Goal: Communication & Community: Answer question/provide support

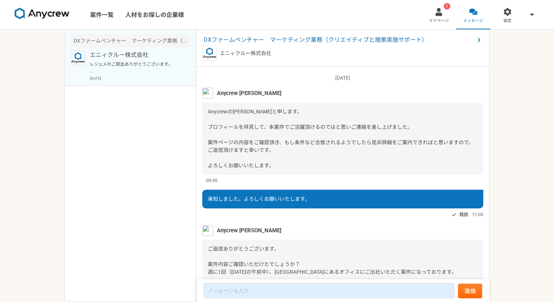
scroll to position [308, 0]
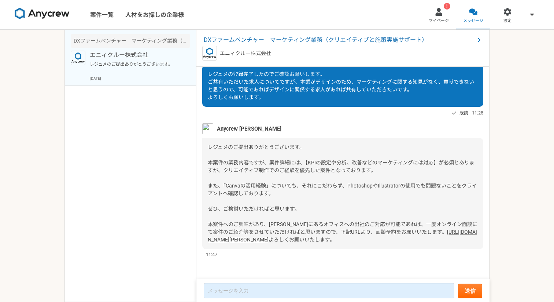
click at [358, 145] on span "レジュメのご提出ありがとうございます。 本案件の業務内容ですが、案件詳細には、【KPIの設定や分析、改善などのマーケティングには対応】が必須とありますが、クリ…" at bounding box center [343, 189] width 270 height 90
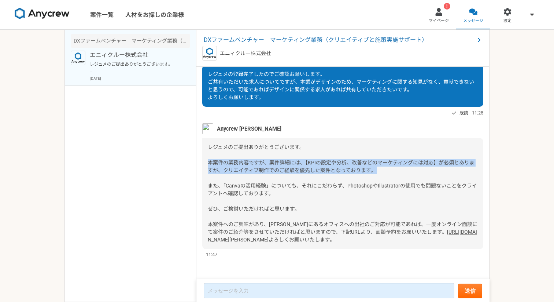
click at [358, 145] on span "レジュメのご提出ありがとうございます。 本案件の業務内容ですが、案件詳細には、【KPIの設定や分析、改善などのマーケティングには対応】が必須とありますが、クリ…" at bounding box center [343, 189] width 270 height 90
click at [344, 149] on span "レジュメのご提出ありがとうございます。 本案件の業務内容ですが、案件詳細には、【KPIの設定や分析、改善などのマーケティングには対応】が必須とありますが、クリ…" at bounding box center [343, 189] width 270 height 90
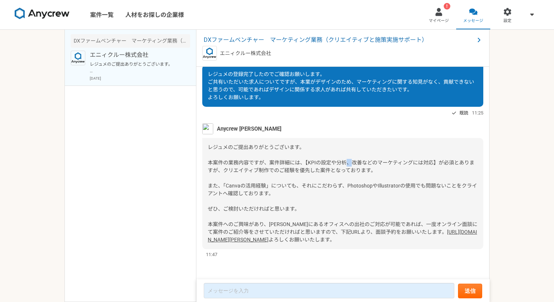
click at [344, 149] on span "レジュメのご提出ありがとうございます。 本案件の業務内容ですが、案件詳細には、【KPIの設定や分析、改善などのマーケティングには対応】が必須とありますが、クリ…" at bounding box center [343, 189] width 270 height 90
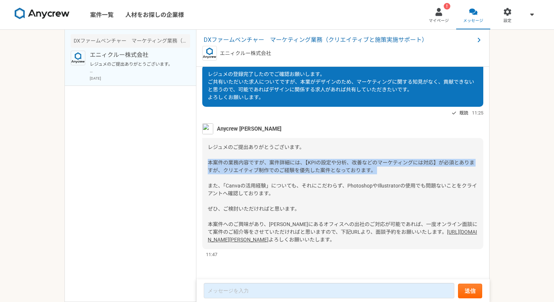
click at [344, 149] on span "レジュメのご提出ありがとうございます。 本案件の業務内容ですが、案件詳細には、【KPIの設定や分析、改善などのマーケティングには対応】が必須とありますが、クリ…" at bounding box center [343, 189] width 270 height 90
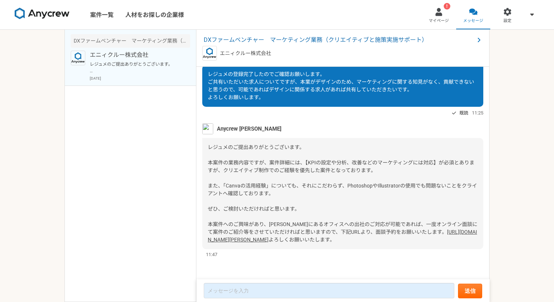
click at [304, 170] on span "レジュメのご提出ありがとうございます。 本案件の業務内容ですが、案件詳細には、【KPIの設定や分析、改善などのマーケティングには対応】が必須とありますが、クリ…" at bounding box center [343, 189] width 270 height 90
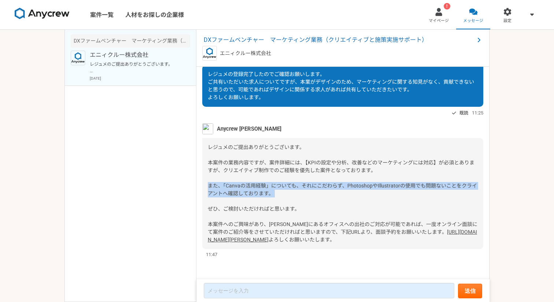
click at [304, 170] on span "レジュメのご提出ありがとうございます。 本案件の業務内容ですが、案件詳細には、【KPIの設定や分析、改善などのマーケティングには対応】が必須とありますが、クリ…" at bounding box center [343, 189] width 270 height 90
click at [296, 229] on link "[URL][DOMAIN_NAME][PERSON_NAME]" at bounding box center [342, 236] width 269 height 14
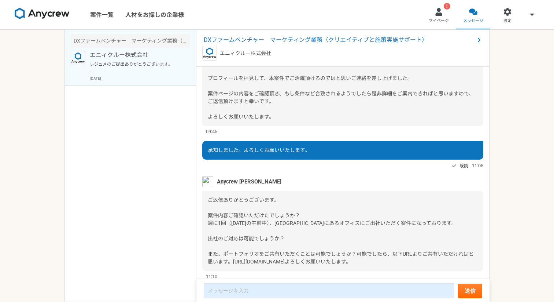
scroll to position [0, 0]
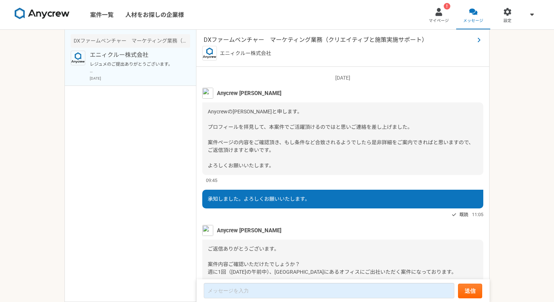
click at [301, 37] on span "DXファームベンチャー　マーケティング業務（クリエイティブと施策実施サポート）" at bounding box center [339, 40] width 271 height 9
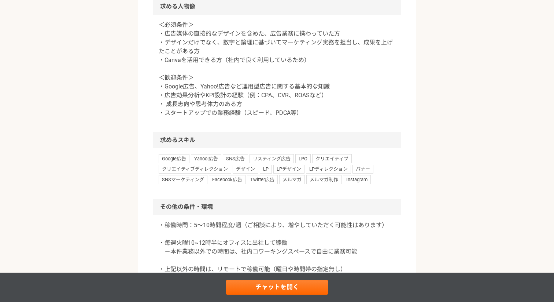
scroll to position [765, 0]
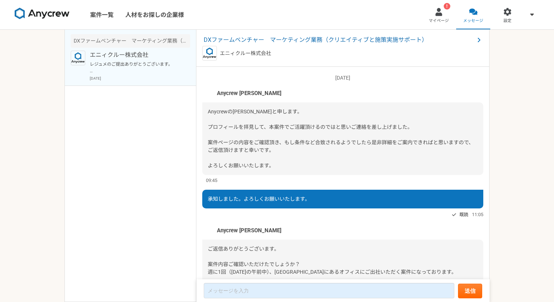
scroll to position [308, 0]
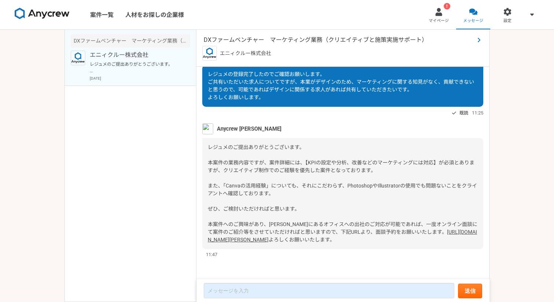
click at [255, 39] on span "DXファームベンチャー　マーケティング業務（クリエイティブと施策実施サポート）" at bounding box center [339, 40] width 271 height 9
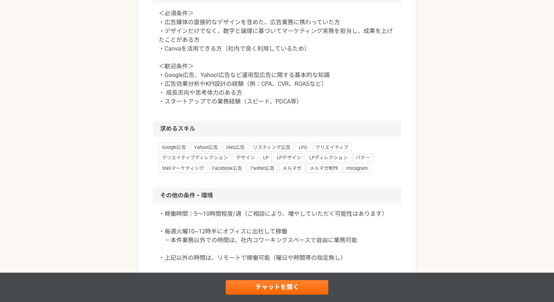
scroll to position [754, 0]
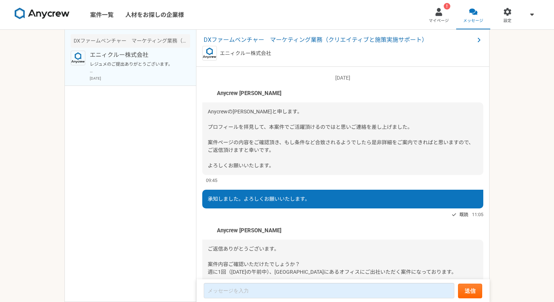
scroll to position [308, 0]
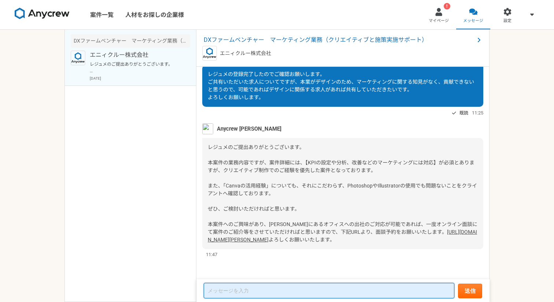
click at [252, 289] on textarea at bounding box center [329, 289] width 251 height 15
type textarea "今回ご紹介いただいた条件に見合わなそうなので、断念させてもらいます。"
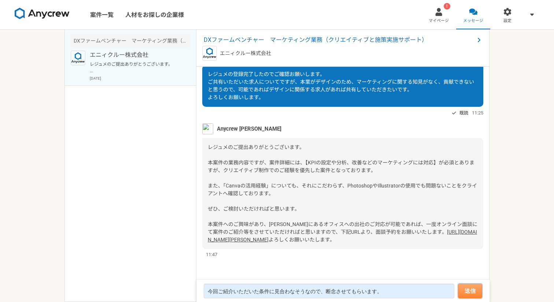
click at [476, 290] on button "送信" at bounding box center [470, 290] width 24 height 15
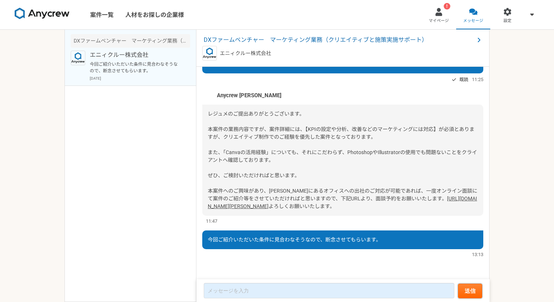
scroll to position [341, 0]
